Goal: Use online tool/utility: Use online tool/utility

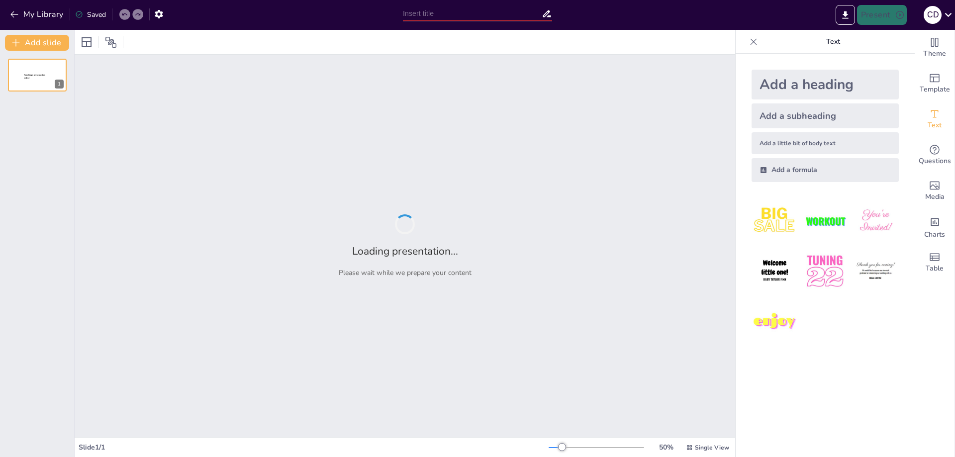
type input "Imported Presen Wa.pptx"
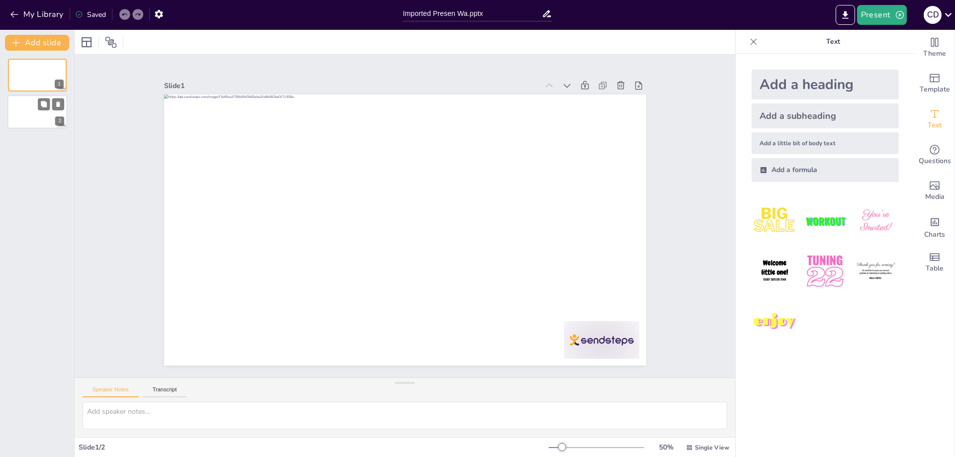
click at [29, 120] on div at bounding box center [37, 113] width 60 height 34
click at [25, 87] on div at bounding box center [37, 75] width 60 height 34
click at [164, 392] on button "Transcript" at bounding box center [165, 392] width 44 height 11
click at [123, 386] on div "Speaker Notes Transcript" at bounding box center [405, 390] width 661 height 24
click at [123, 388] on button "Speaker Notes" at bounding box center [111, 392] width 56 height 11
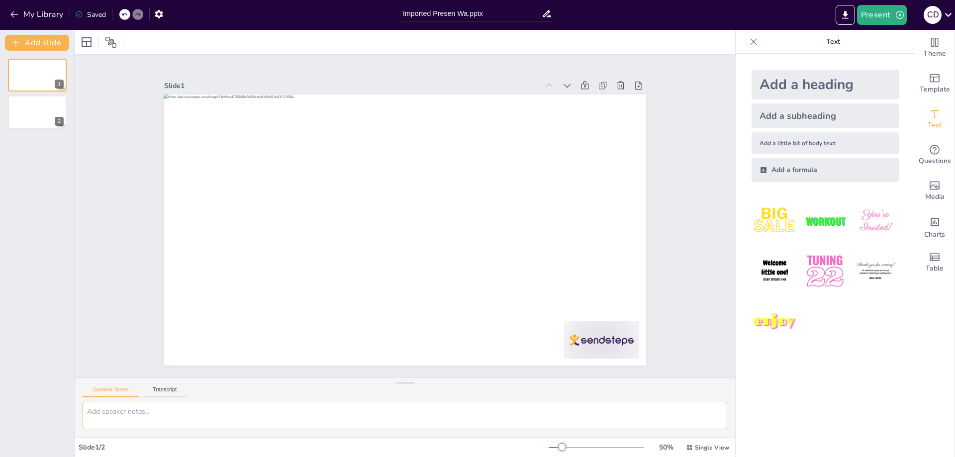
click at [548, 422] on textarea at bounding box center [405, 415] width 645 height 27
type textarea "d"
click at [15, 17] on icon "button" at bounding box center [14, 14] width 10 height 10
